Goal: Find specific page/section: Find specific page/section

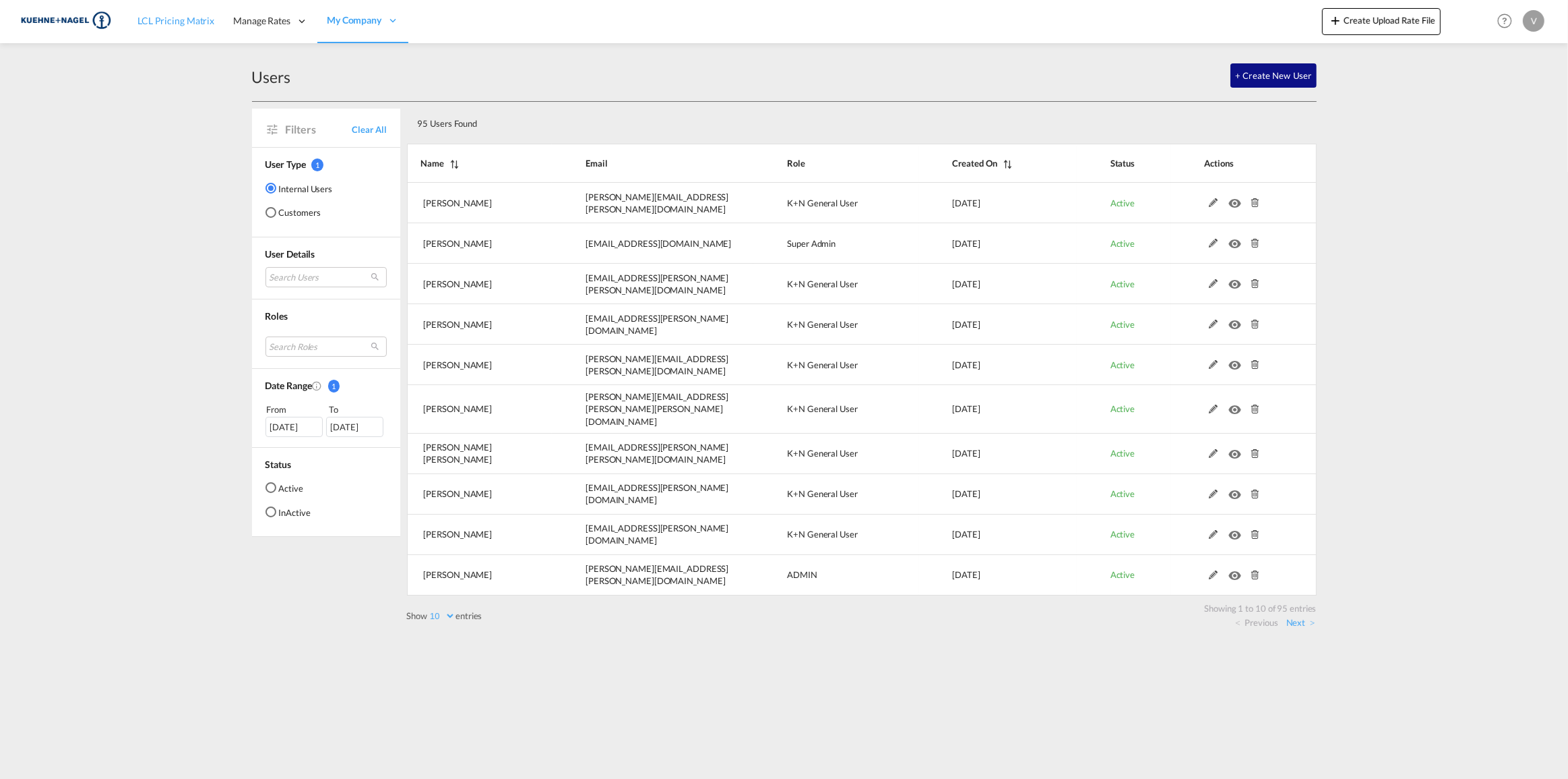
click at [162, 20] on span "LCL Pricing Matrix" at bounding box center [176, 21] width 76 height 11
click at [187, 20] on span "LCL Pricing Matrix" at bounding box center [176, 21] width 76 height 11
